Goal: Task Accomplishment & Management: Manage account settings

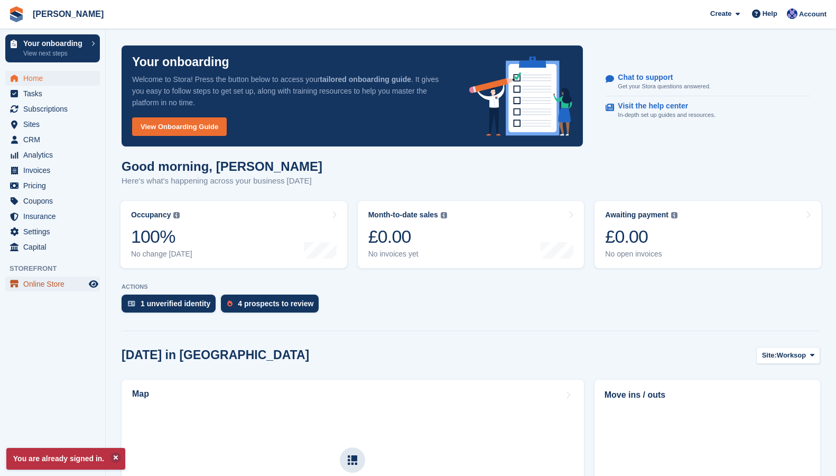
click at [45, 282] on span "Online Store" at bounding box center [54, 283] width 63 height 15
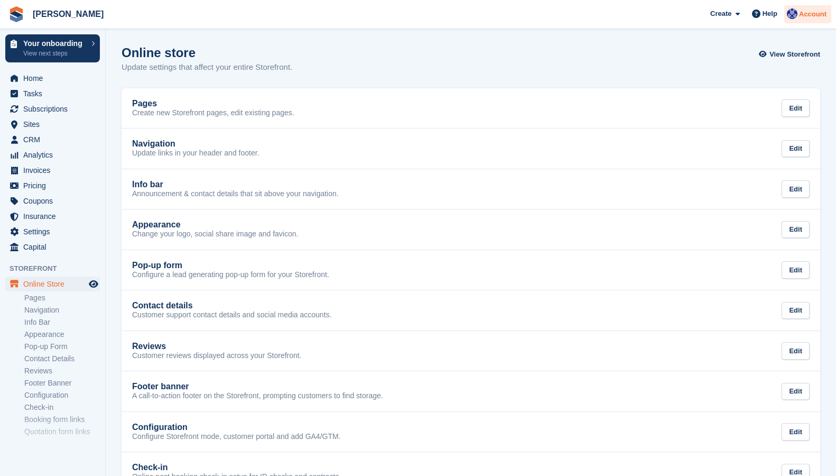
click at [805, 16] on span "Account" at bounding box center [812, 14] width 27 height 11
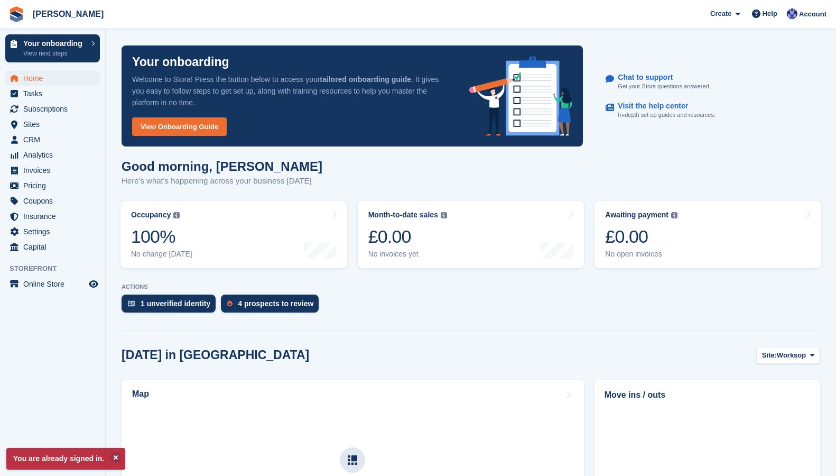
drag, startPoint x: 810, startPoint y: 14, endPoint x: 808, endPoint y: 24, distance: 9.9
click at [810, 14] on span "Account" at bounding box center [812, 14] width 27 height 11
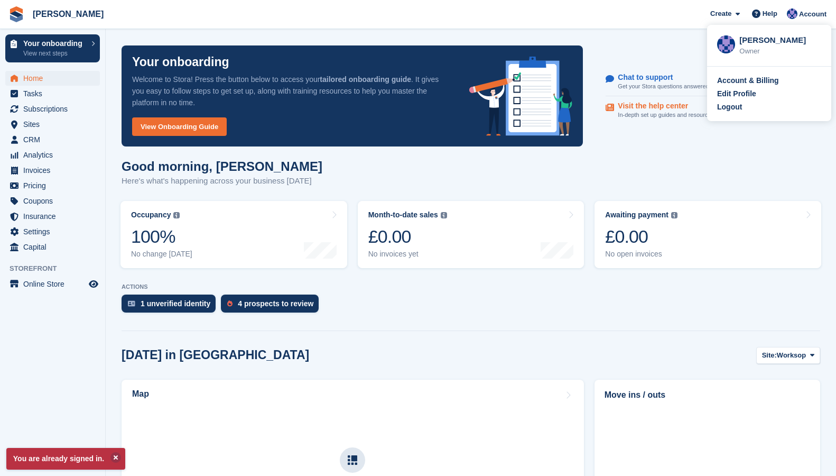
click at [743, 107] on div "Logout" at bounding box center [769, 106] width 104 height 11
